Goal: Task Accomplishment & Management: Complete application form

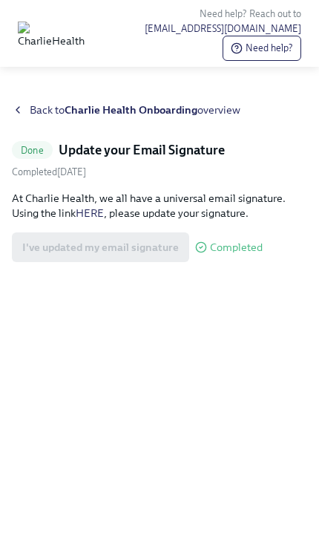
click at [171, 159] on h5 "Update your Email Signature" at bounding box center [142, 150] width 166 height 18
click at [6, 132] on div "Back to Charlie Health Onboarding overview Done Update your Email Signature Com…" at bounding box center [159, 317] width 319 height 464
click at [30, 117] on span "Back to Charlie Health Onboarding overview" at bounding box center [135, 110] width 211 height 15
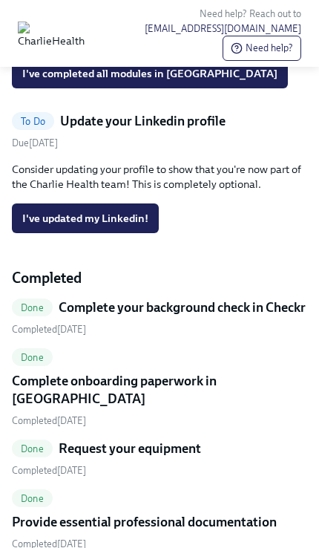
scroll to position [456, 0]
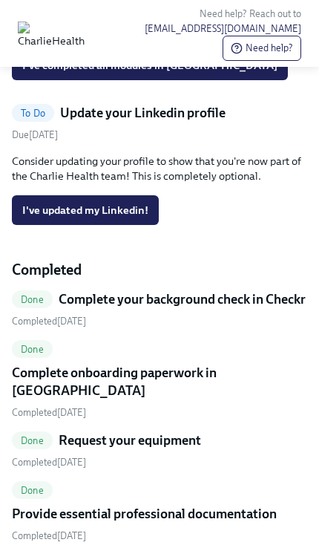
click at [137, 218] on span "I've updated my Linkedin!" at bounding box center [85, 210] width 126 height 15
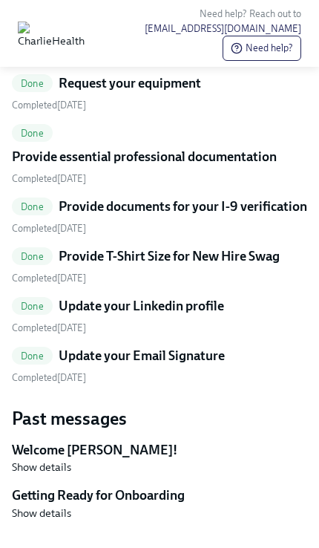
scroll to position [669, 0]
click at [226, 215] on h5 "Provide documents for your I-9 verification" at bounding box center [183, 207] width 249 height 18
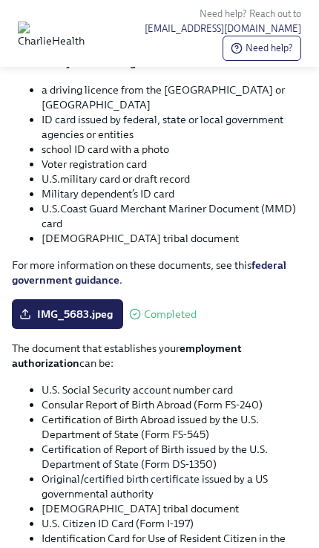
scroll to position [730, 0]
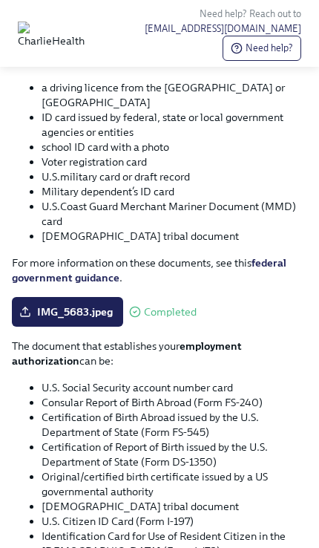
click at [87, 327] on label "IMG_5683.jpeg" at bounding box center [67, 312] width 111 height 30
click at [0, 0] on input "IMG_5683.jpeg" at bounding box center [0, 0] width 0 height 0
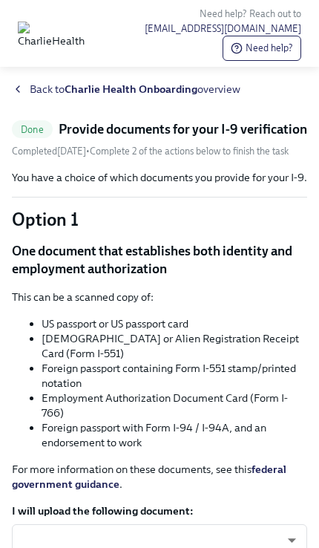
scroll to position [0, 0]
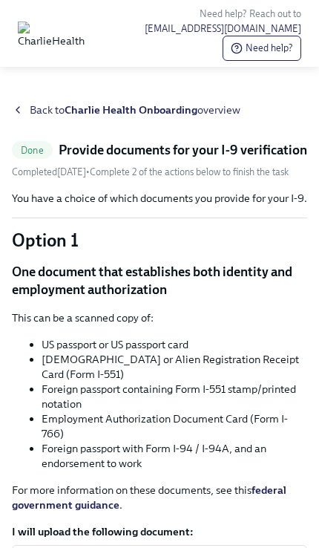
click at [29, 117] on div "Back to Charlie Health Onboarding overview" at bounding box center [160, 110] width 296 height 15
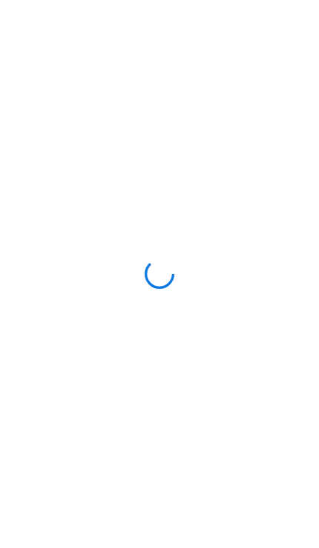
scroll to position [44, 0]
